Goal: Find specific page/section: Find specific page/section

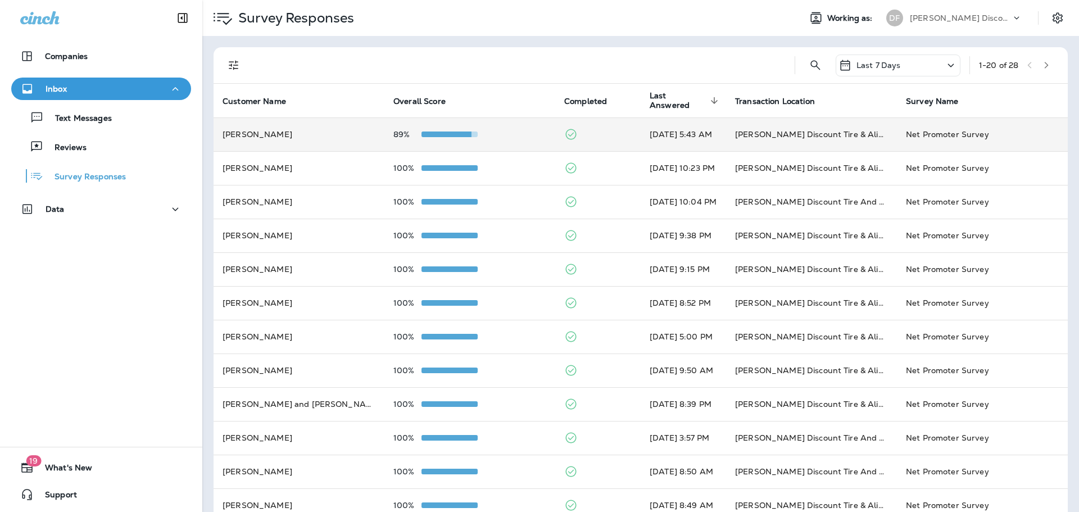
click at [432, 133] on span at bounding box center [443, 134] width 56 height 6
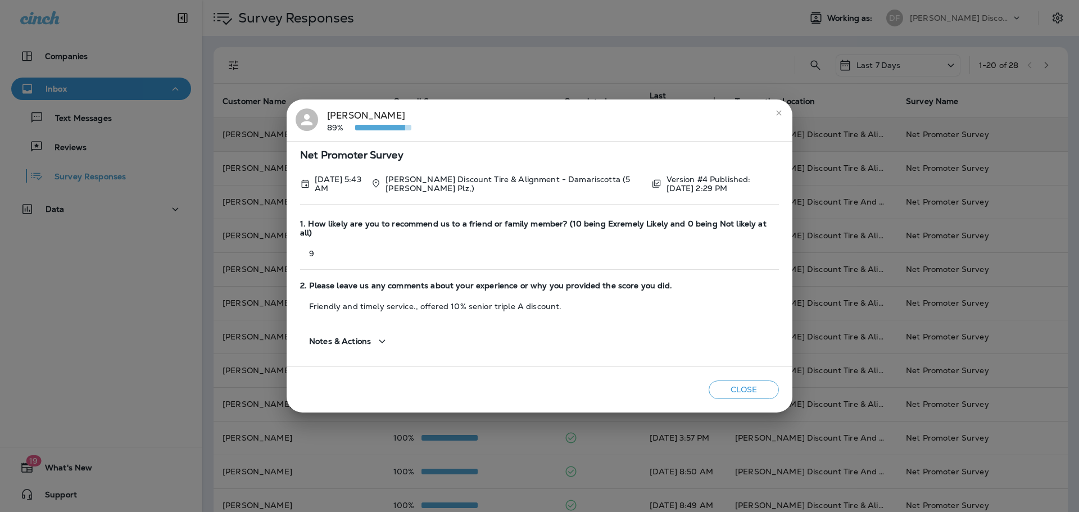
click at [772, 116] on button "close" at bounding box center [779, 113] width 18 height 18
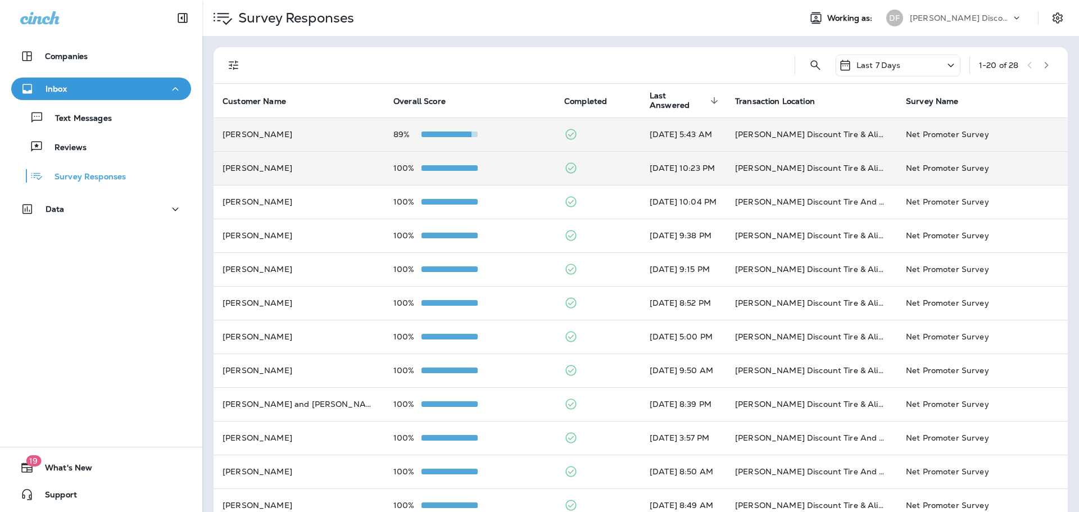
click at [442, 169] on span at bounding box center [449, 168] width 56 height 6
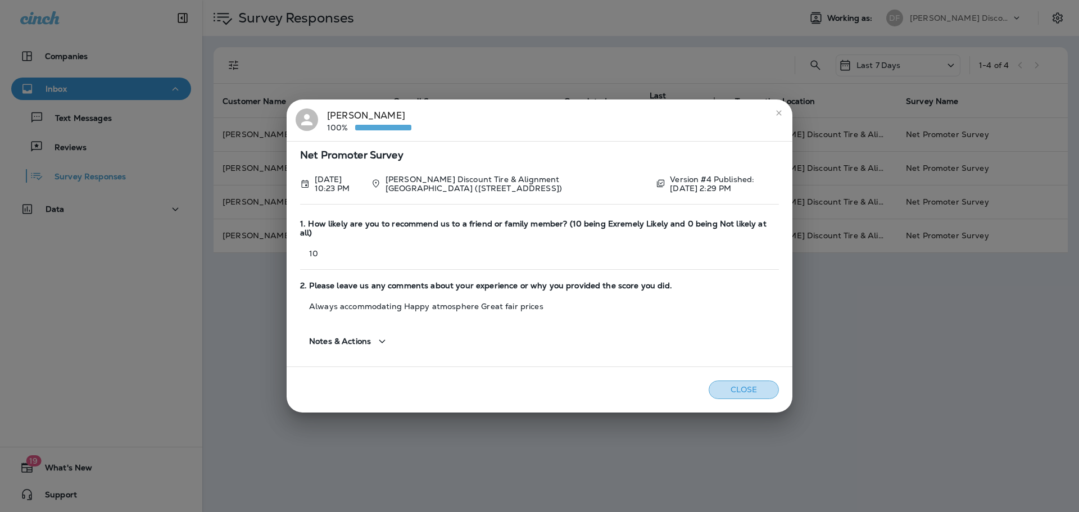
click at [730, 380] on button "Close" at bounding box center [743, 389] width 70 height 19
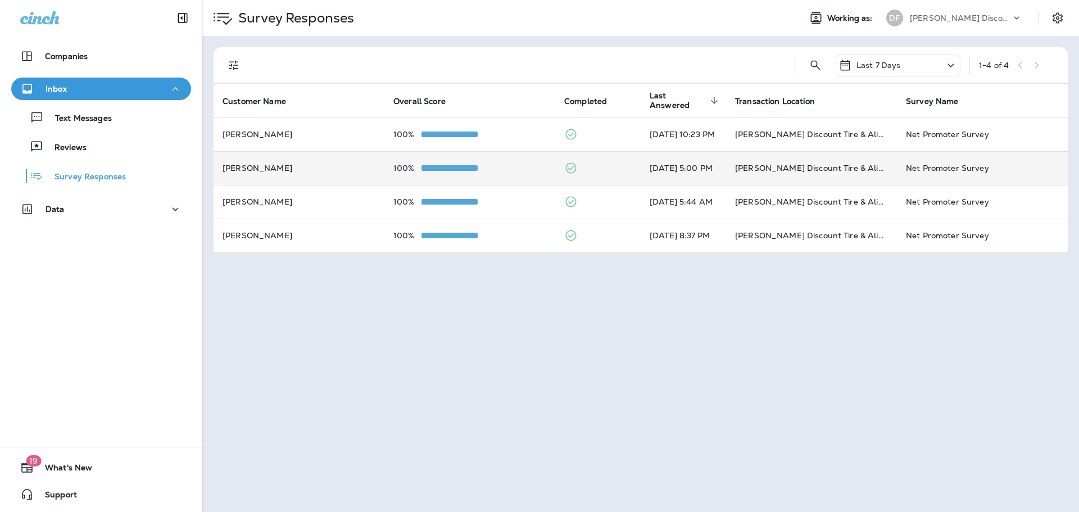
click at [438, 167] on span at bounding box center [449, 168] width 56 height 6
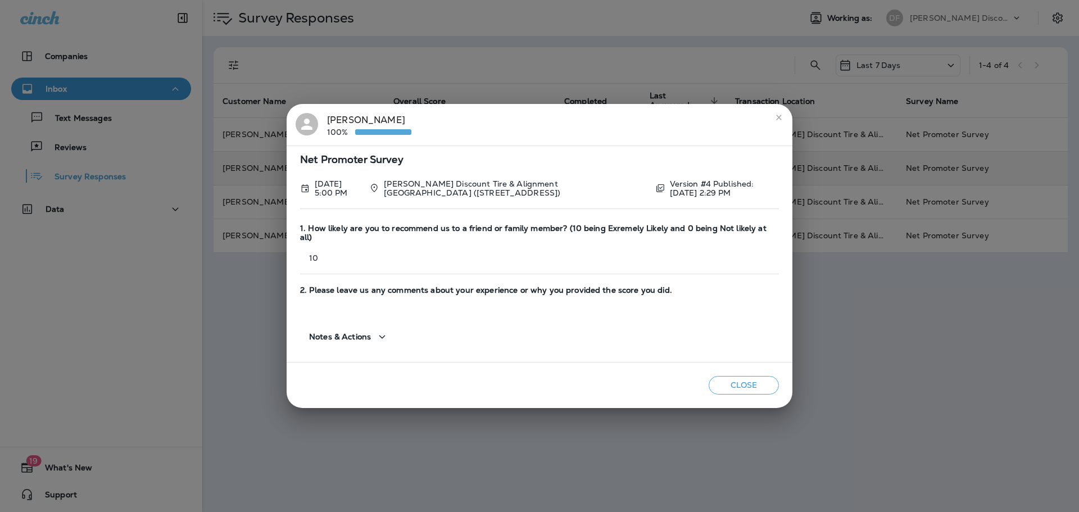
click at [749, 382] on button "Close" at bounding box center [743, 385] width 70 height 19
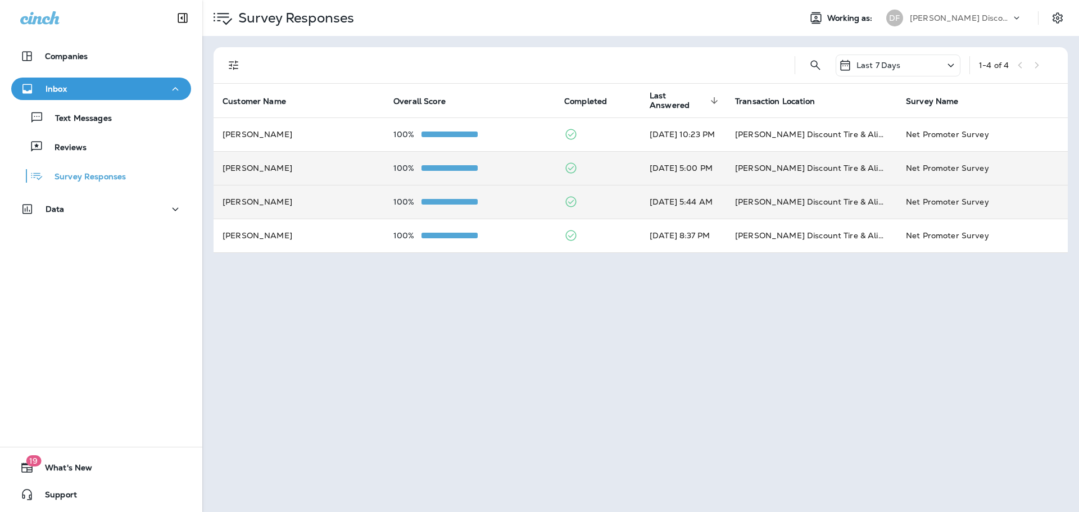
click at [443, 194] on td "100%" at bounding box center [469, 202] width 171 height 34
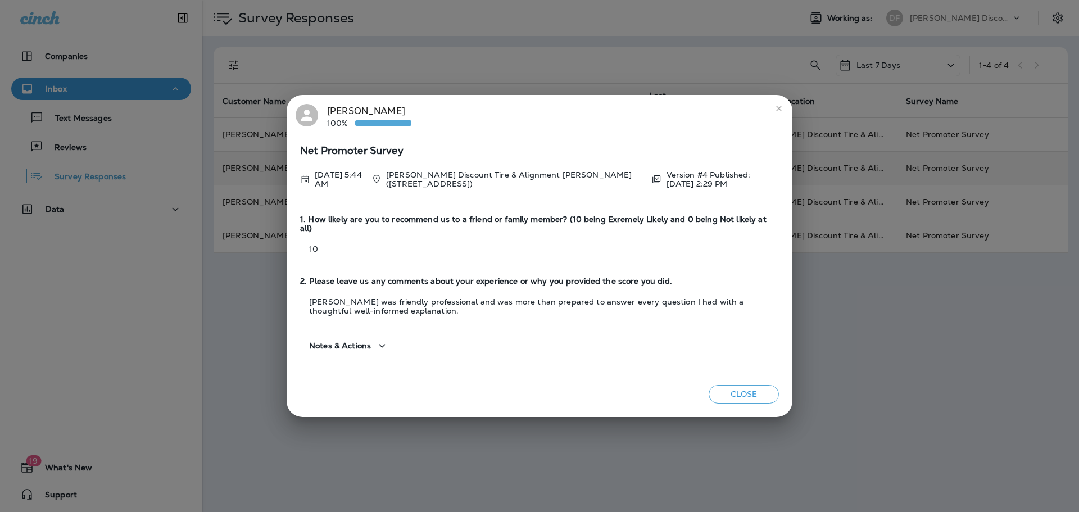
click at [752, 387] on button "Close" at bounding box center [743, 394] width 70 height 19
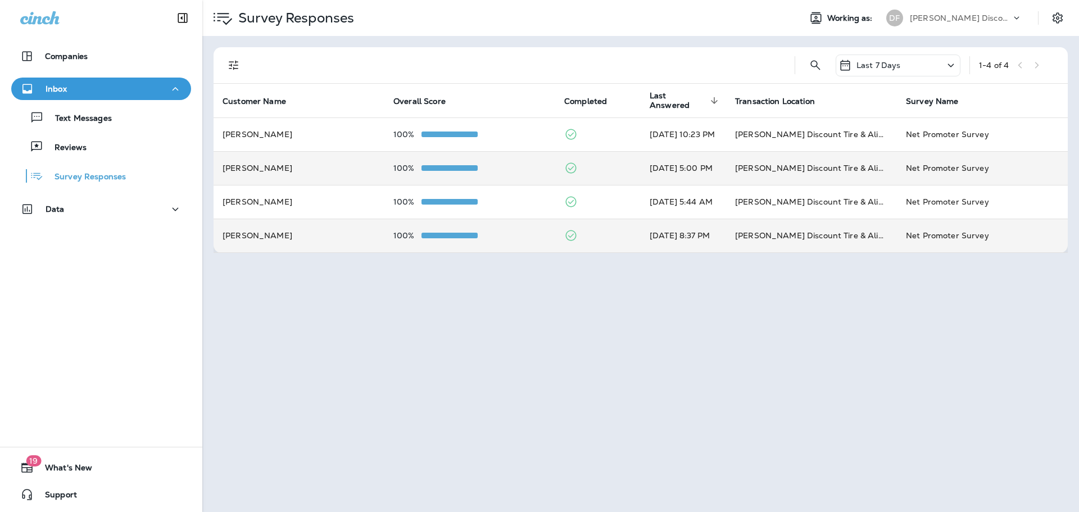
click at [427, 235] on span at bounding box center [449, 236] width 56 height 6
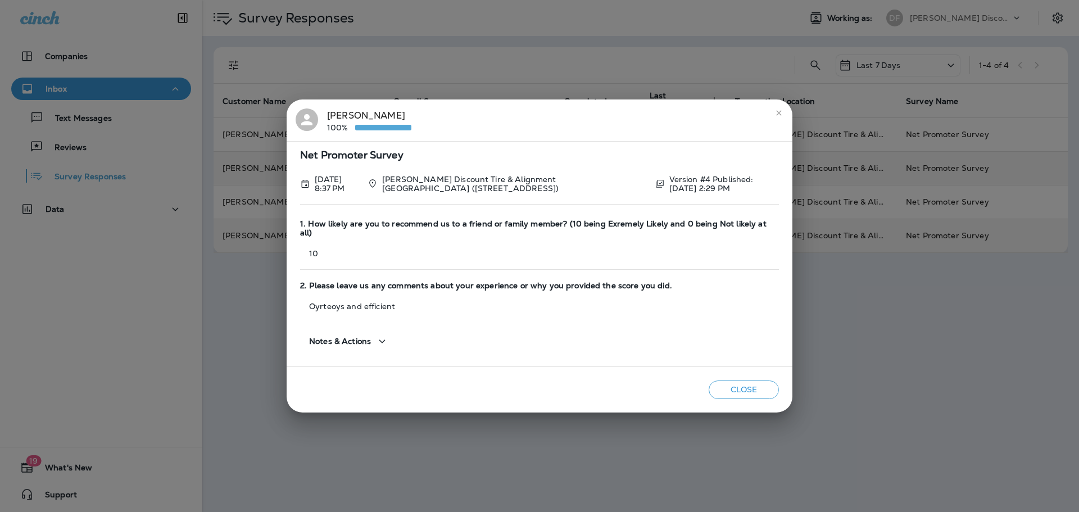
click at [751, 381] on button "Close" at bounding box center [743, 389] width 70 height 19
